Goal: Information Seeking & Learning: Find specific fact

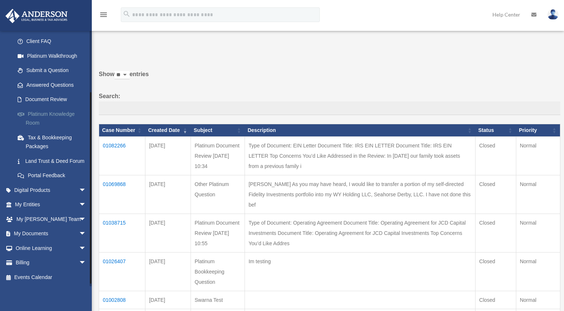
scroll to position [80, 0]
click at [53, 231] on link "My Documents arrow_drop_down" at bounding box center [51, 233] width 92 height 15
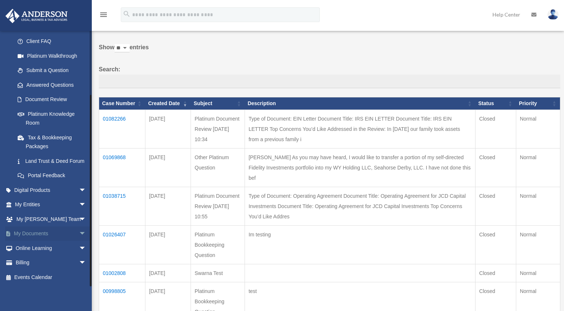
scroll to position [37, 0]
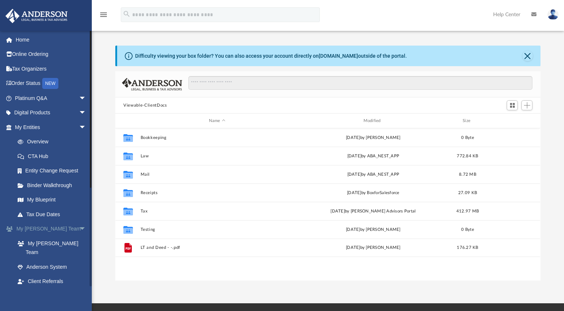
scroll to position [162, 420]
click at [223, 78] on input "Search files and folders" at bounding box center [361, 83] width 344 height 14
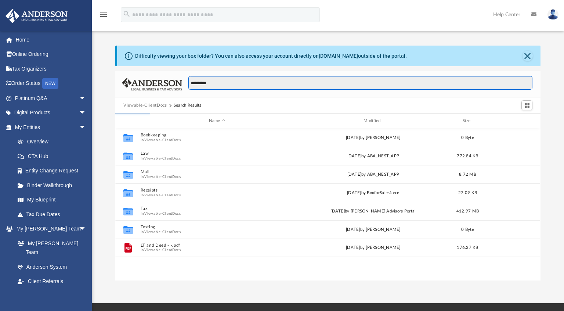
type input "**********"
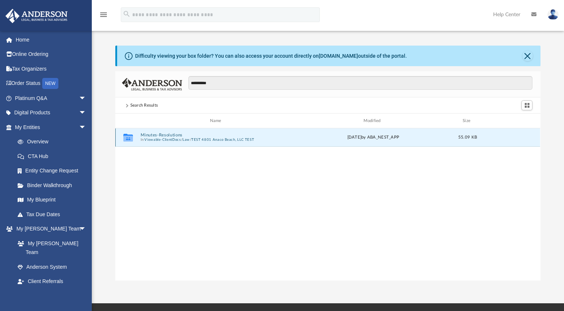
click at [160, 136] on button "Minutes-Resolutions" at bounding box center [217, 135] width 153 height 5
click at [189, 137] on button "2025.04.23 - TEST 4801 Anaco Beach, LLC TEST - Annual Meeting.pdf" at bounding box center [217, 137] width 153 height 5
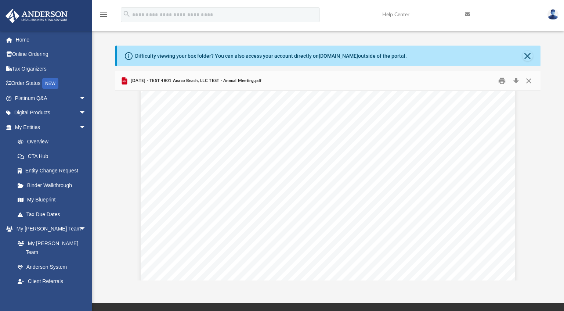
scroll to position [2291, 0]
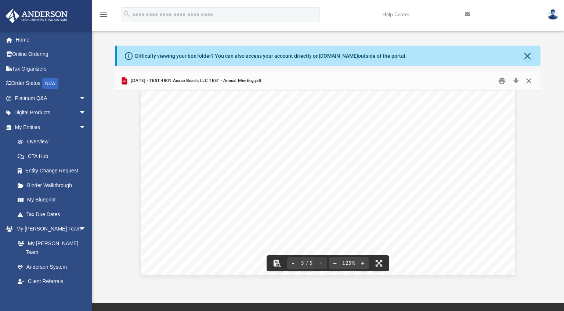
click at [531, 79] on button "Close" at bounding box center [529, 80] width 13 height 11
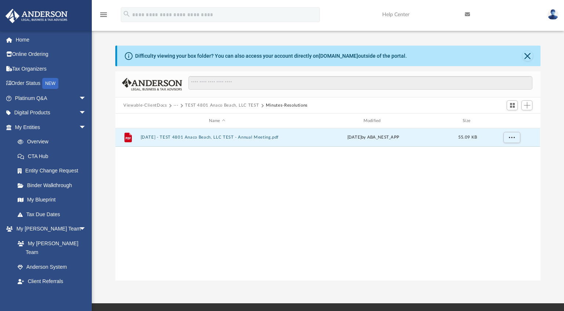
click at [148, 105] on button "Viewable-ClientDocs" at bounding box center [144, 105] width 43 height 7
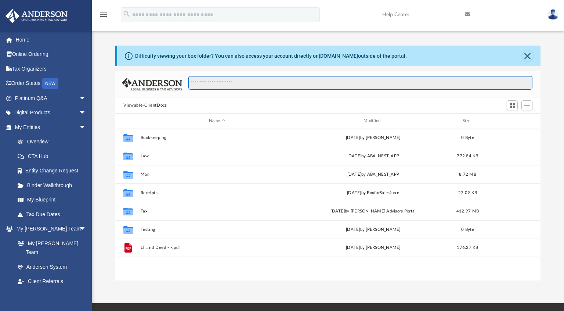
click at [212, 86] on input "Search files and folders" at bounding box center [361, 83] width 344 height 14
type input "**********"
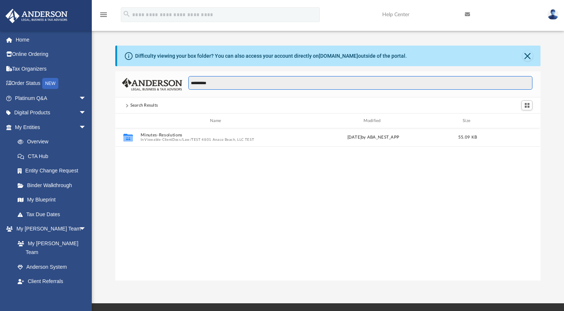
drag, startPoint x: 212, startPoint y: 83, endPoint x: 190, endPoint y: 89, distance: 22.7
click at [190, 89] on input "**********" at bounding box center [361, 83] width 344 height 14
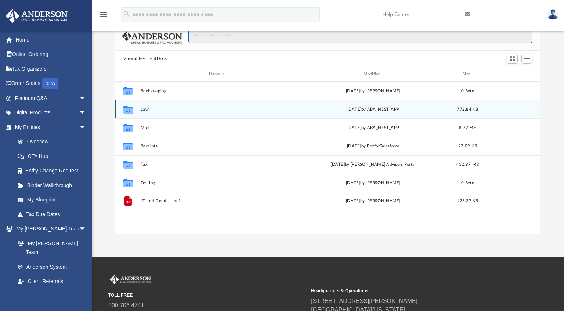
scroll to position [0, 0]
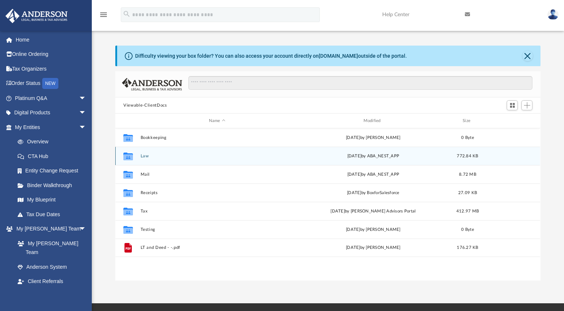
click at [143, 159] on div "Collaborated Folder Law Wed Apr 23 2025 by ABA_NEST_APP 772.84 KB" at bounding box center [327, 156] width 425 height 18
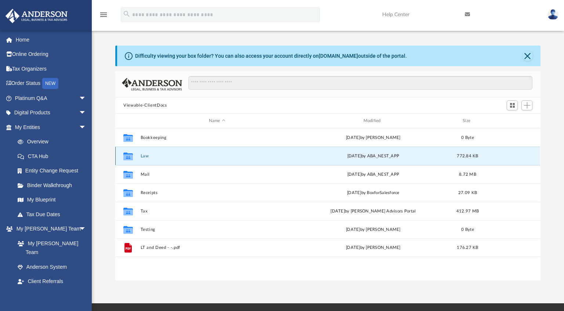
click at [124, 156] on icon "grid" at bounding box center [128, 157] width 10 height 6
click at [153, 157] on button "Law" at bounding box center [217, 156] width 153 height 5
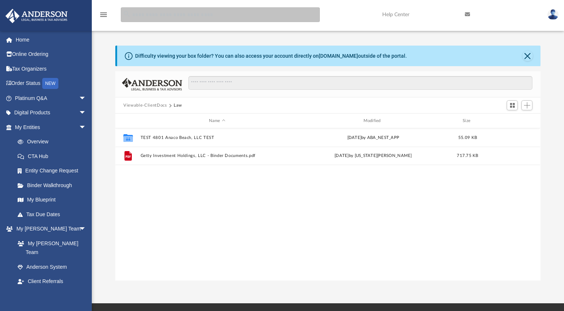
click at [155, 12] on input "search" at bounding box center [220, 14] width 199 height 15
type input "**********"
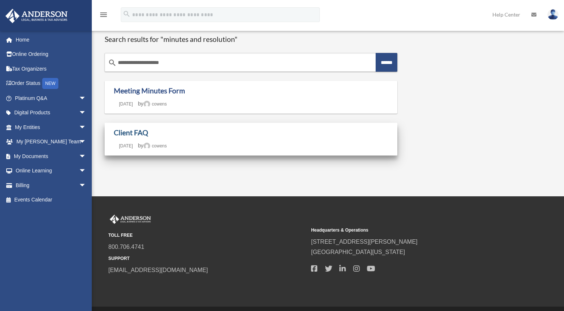
click at [132, 136] on link "Client FAQ" at bounding box center [131, 132] width 34 height 8
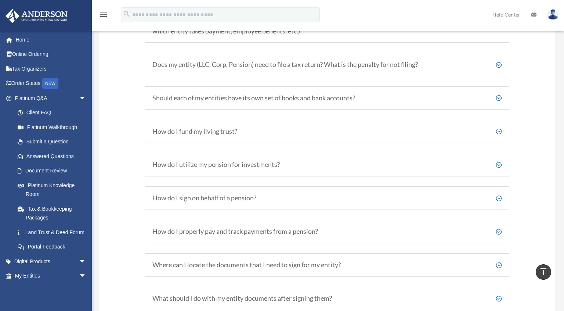
scroll to position [1139, 0]
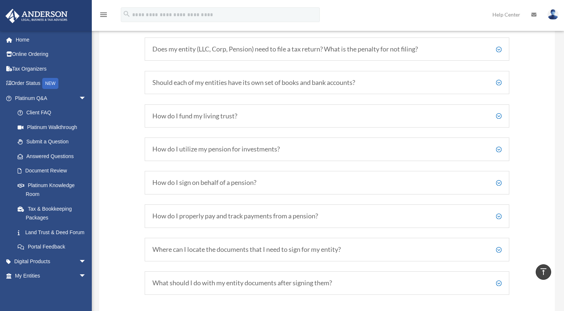
click at [493, 112] on h5 "How do I fund my living trust?" at bounding box center [327, 116] width 349 height 8
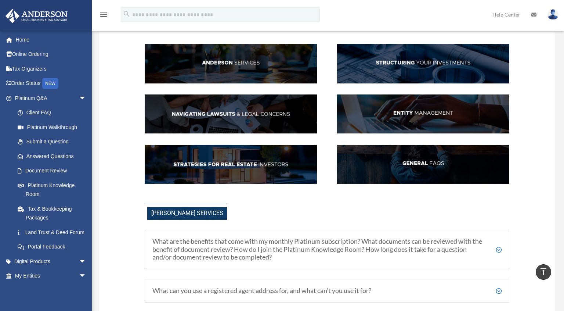
scroll to position [0, 0]
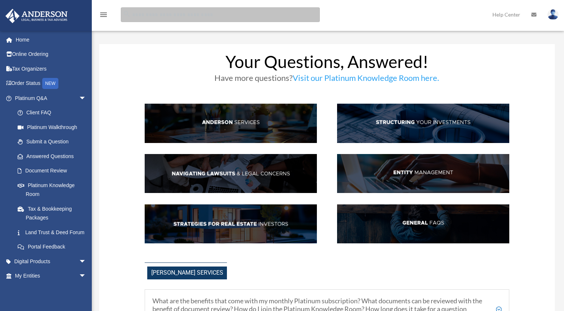
click at [195, 11] on input "search" at bounding box center [220, 14] width 199 height 15
type input "**********"
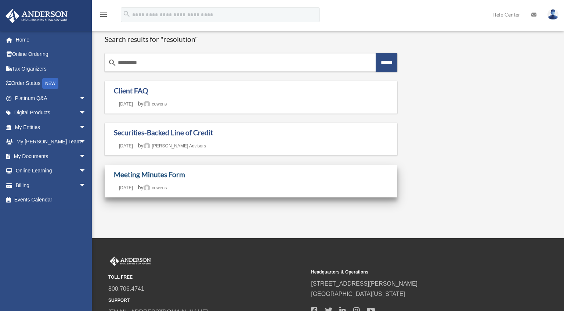
click at [142, 177] on link "Meeting Minutes Form" at bounding box center [149, 174] width 71 height 8
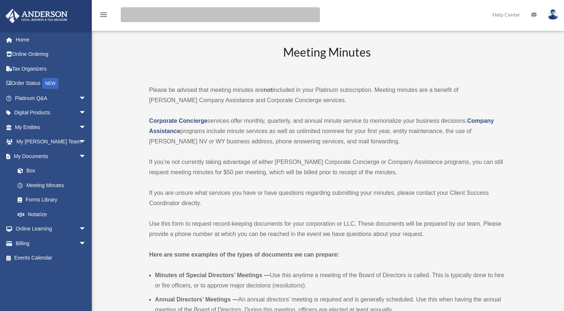
click at [252, 11] on input "search" at bounding box center [220, 14] width 199 height 15
type input "**********"
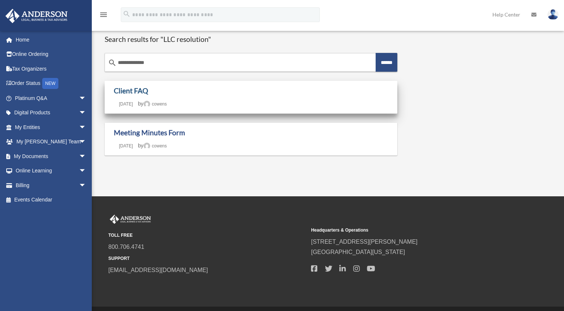
click at [122, 93] on link "Client FAQ" at bounding box center [131, 90] width 34 height 8
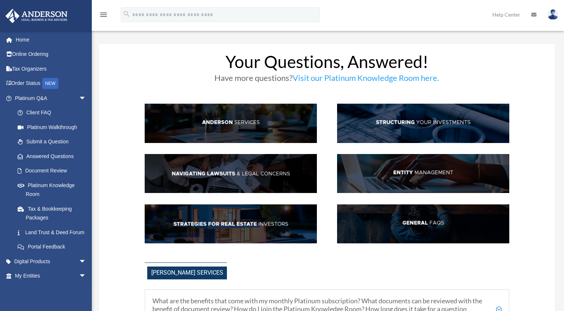
click at [410, 178] on img at bounding box center [423, 173] width 172 height 39
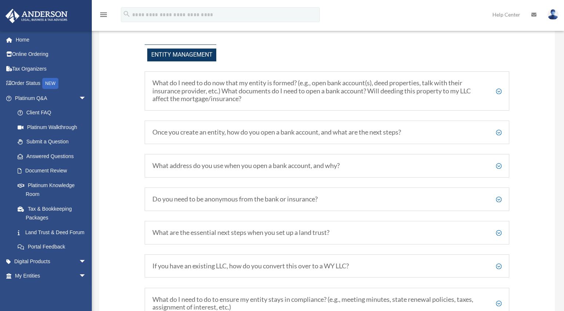
scroll to position [807, 0]
click at [496, 130] on h5 "Once you create an entity, how do you open a bank account, and what are the nex…" at bounding box center [327, 132] width 349 height 8
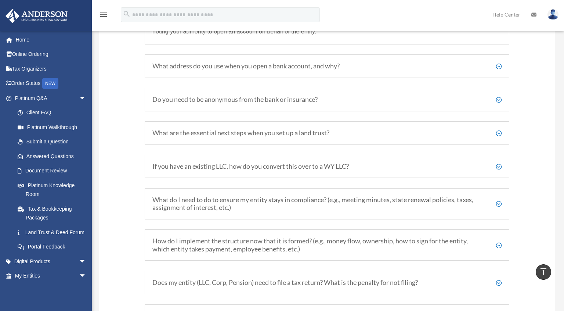
scroll to position [990, 0]
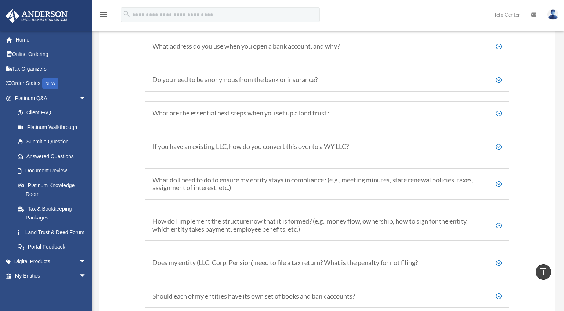
click at [319, 183] on h5 "What do I need to do to ensure my entity stays in compliance? (e.g., meeting mi…" at bounding box center [327, 184] width 349 height 16
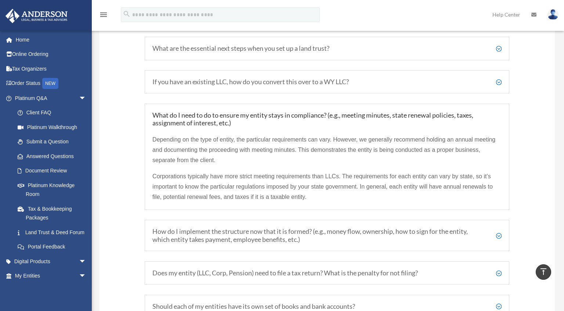
click at [314, 238] on h5 "How do I implement the structure now that it is formed? (e.g., money flow, owne…" at bounding box center [327, 235] width 349 height 16
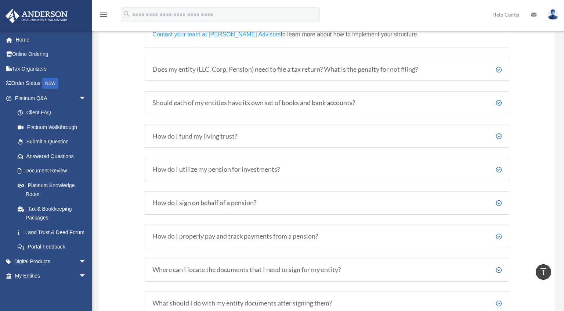
scroll to position [1211, 0]
click at [318, 138] on h5 "How do I fund my living trust?" at bounding box center [327, 136] width 349 height 8
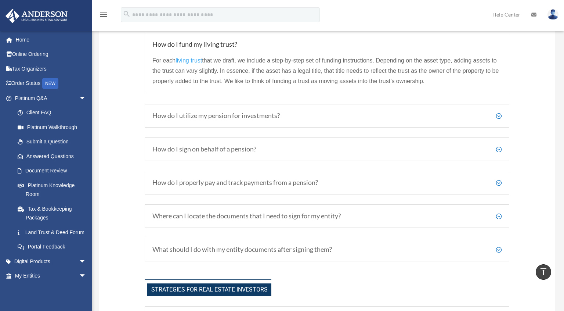
click at [338, 151] on h5 "How do I sign on behalf of a pension?" at bounding box center [327, 149] width 349 height 8
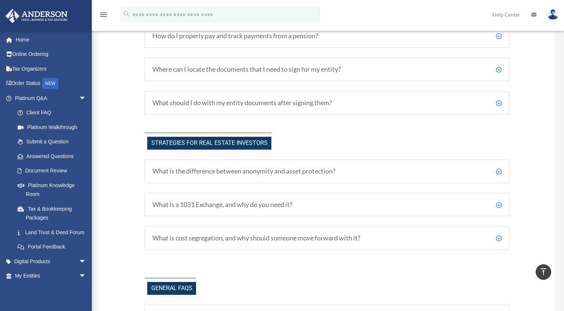
scroll to position [1358, 0]
click at [260, 256] on div "Strategies for Real Estate Investors What is the difference between anonymity a…" at bounding box center [327, 195] width 365 height 127
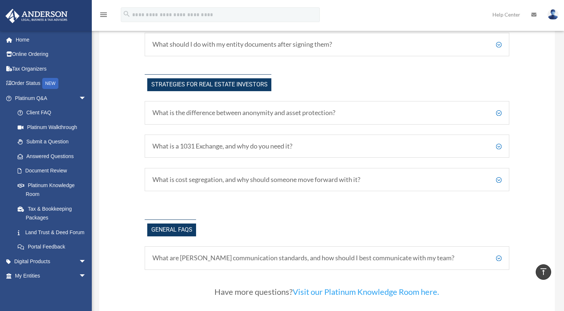
scroll to position [1505, 0]
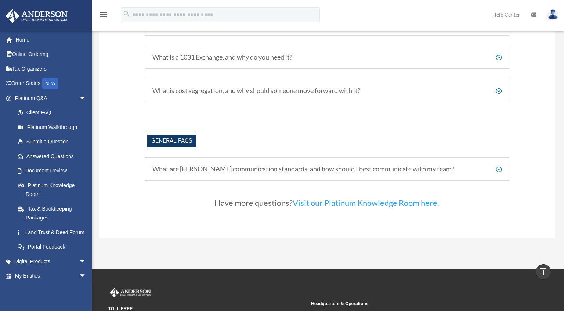
click at [326, 167] on h5 "What are [PERSON_NAME] communication standards, and how should I best communica…" at bounding box center [327, 169] width 349 height 8
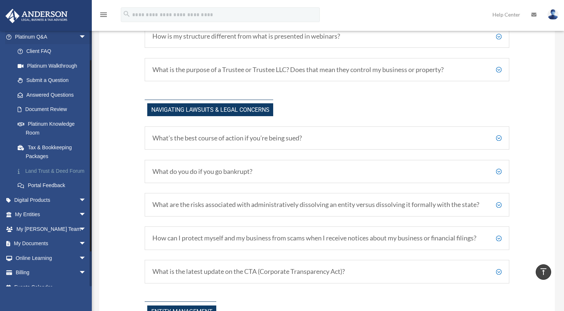
scroll to position [73, 0]
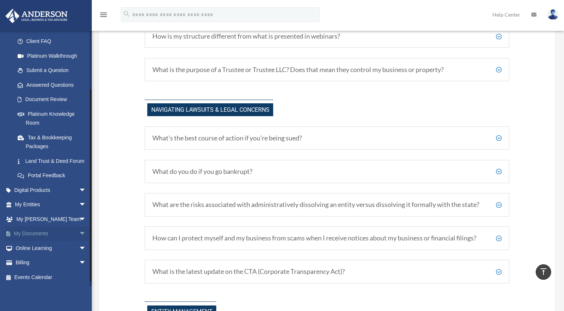
click at [33, 238] on link "My Documents arrow_drop_down" at bounding box center [51, 233] width 92 height 15
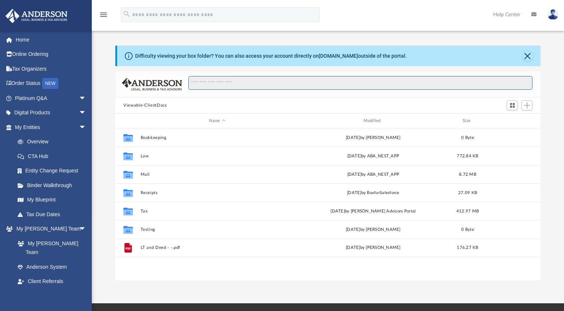
click at [207, 82] on input "Search files and folders" at bounding box center [361, 83] width 344 height 14
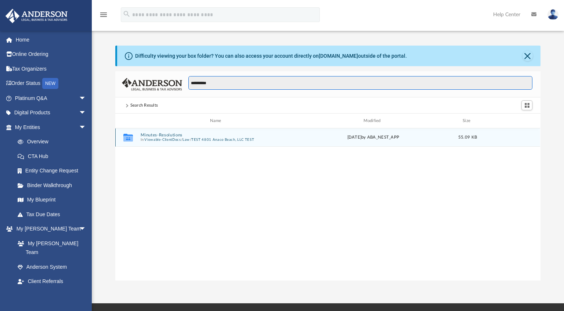
type input "**********"
click at [168, 133] on button "Minutes-Resolutions" at bounding box center [217, 135] width 153 height 5
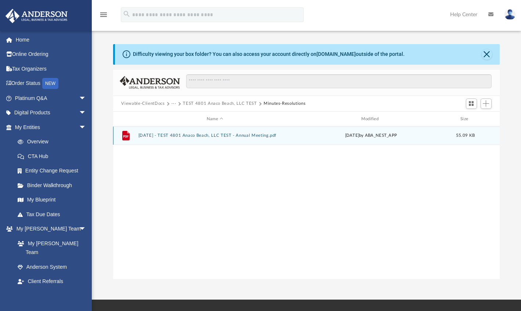
scroll to position [162, 381]
